Goal: Information Seeking & Learning: Learn about a topic

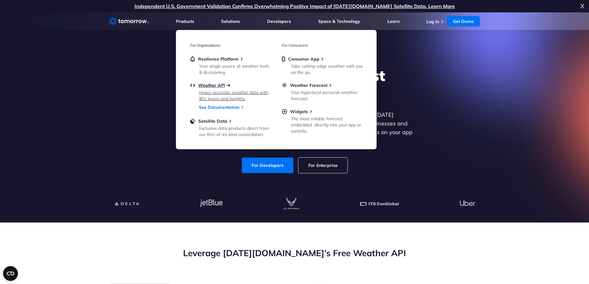
click at [223, 85] on span "Weather API" at bounding box center [211, 86] width 27 height 6
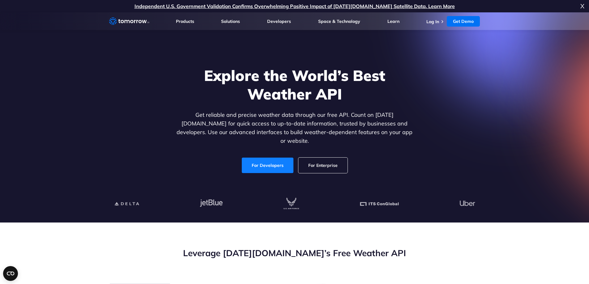
click at [273, 158] on link "For Developers" at bounding box center [268, 165] width 52 height 15
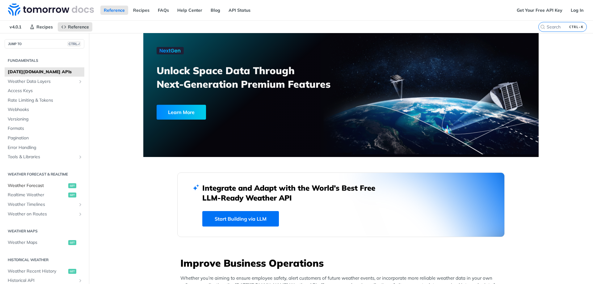
click at [40, 184] on span "Weather Forecast" at bounding box center [37, 186] width 59 height 6
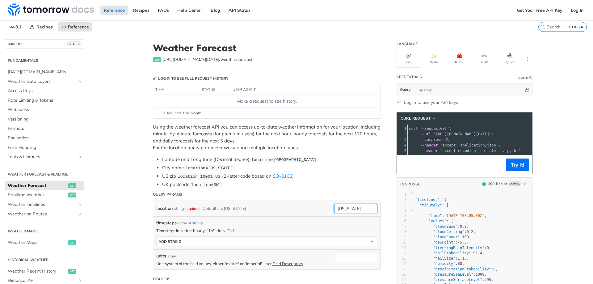
drag, startPoint x: 354, startPoint y: 208, endPoint x: 322, endPoint y: 208, distance: 32.1
click at [322, 208] on div "location string required Defaults to new york new york required type : string U…" at bounding box center [266, 208] width 227 height 15
type input "san juan"
click at [516, 170] on button "Try It!" at bounding box center [517, 165] width 23 height 12
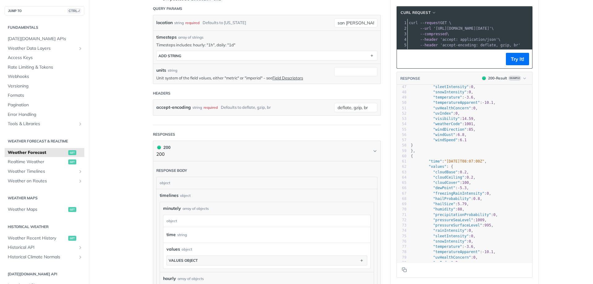
scroll to position [185, 0]
click at [47, 161] on span "Realtime Weather" at bounding box center [37, 162] width 59 height 6
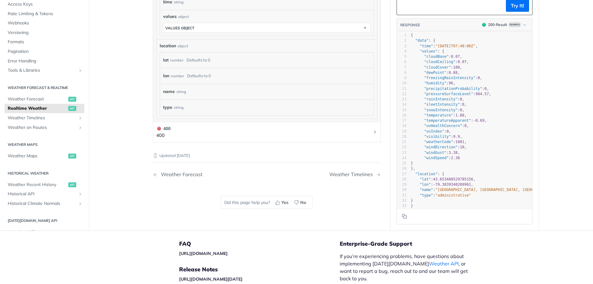
scroll to position [287, 0]
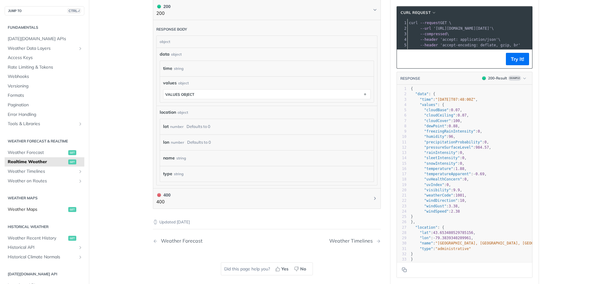
click at [44, 210] on span "Weather Maps" at bounding box center [37, 209] width 59 height 6
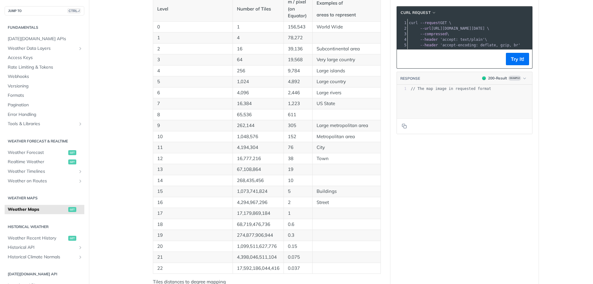
scroll to position [152, 0]
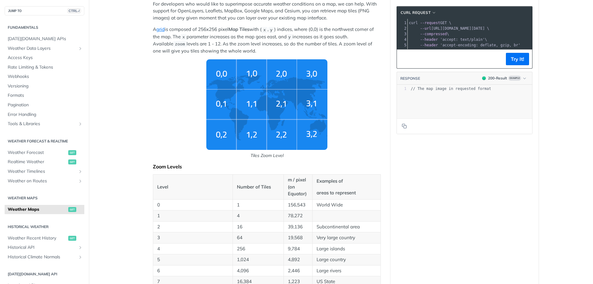
click at [236, 111] on img "Tiles Zoom Level" at bounding box center [266, 104] width 121 height 91
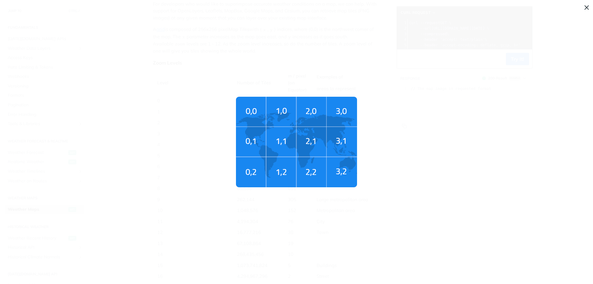
click at [405, 173] on span "Tiles Zoom Level" at bounding box center [296, 142] width 593 height 284
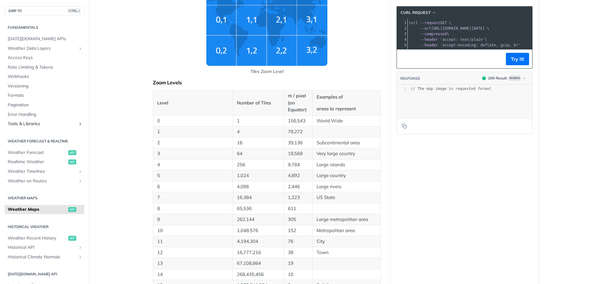
scroll to position [214, 0]
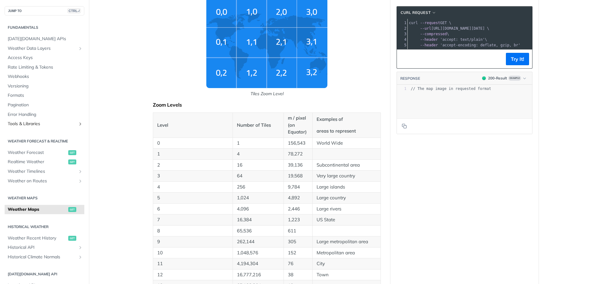
click at [40, 125] on span "Tools & Libraries" at bounding box center [42, 124] width 69 height 6
